Goal: Information Seeking & Learning: Learn about a topic

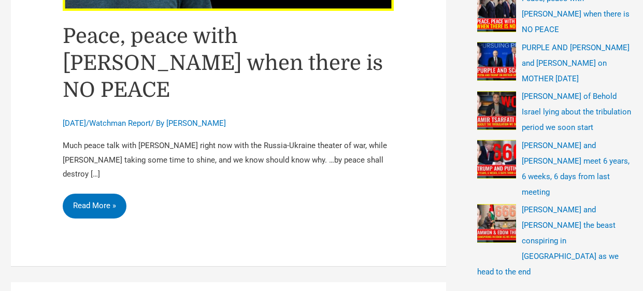
scroll to position [331, 0]
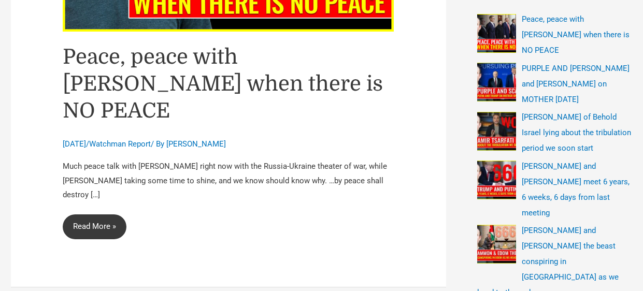
click at [86, 214] on link "Peace, peace with Trump when there is NO PEACE Read More »" at bounding box center [95, 226] width 64 height 25
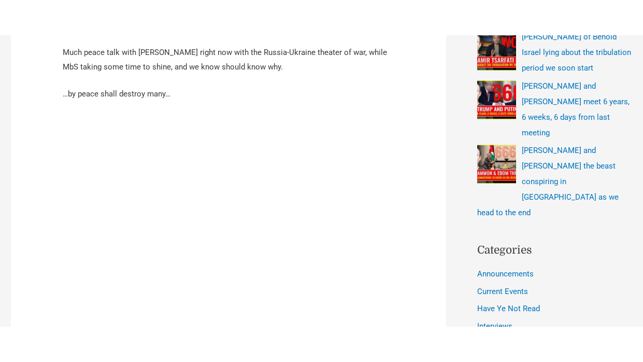
scroll to position [476, 0]
